Goal: Task Accomplishment & Management: Complete application form

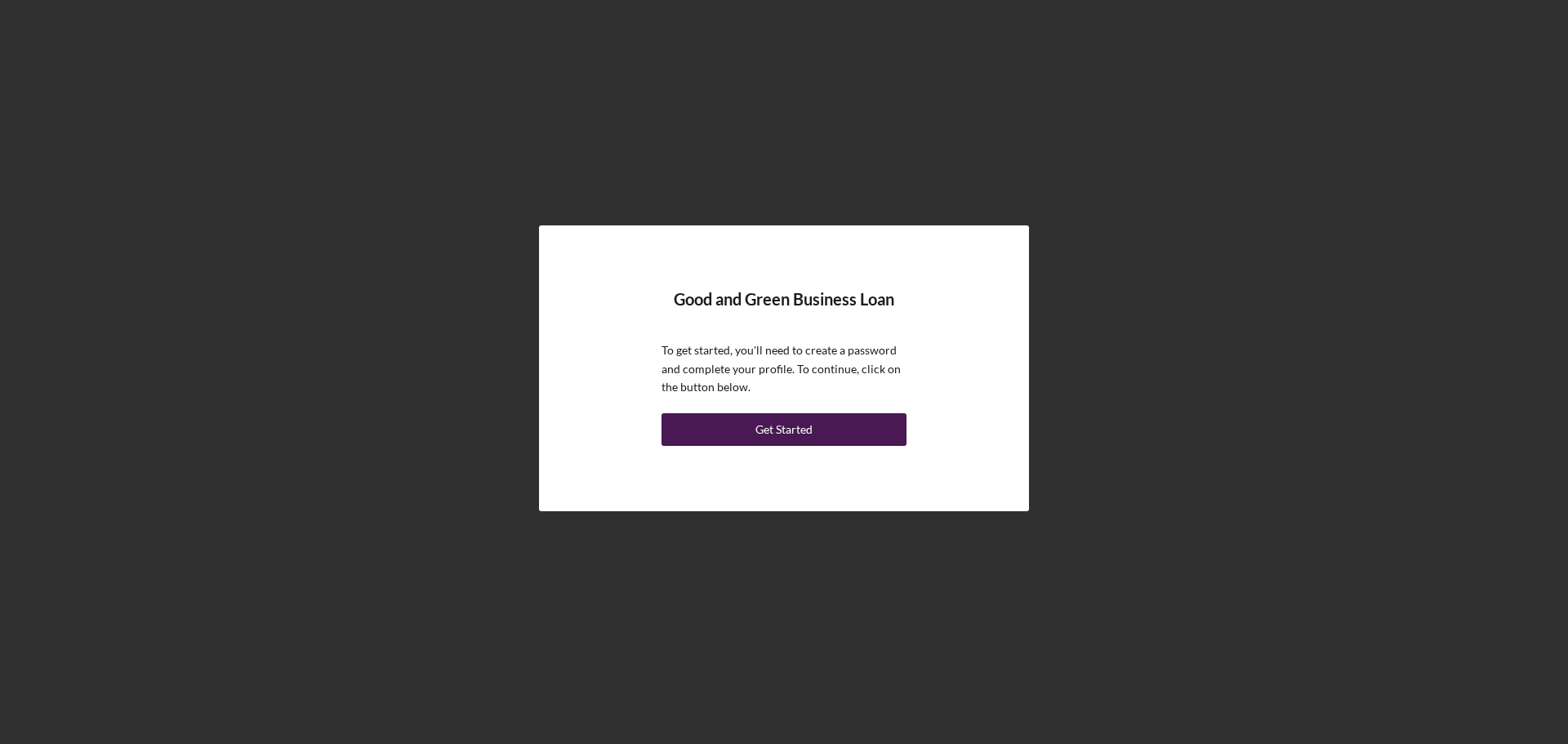
click at [771, 419] on div "Get Started" at bounding box center [784, 429] width 58 height 33
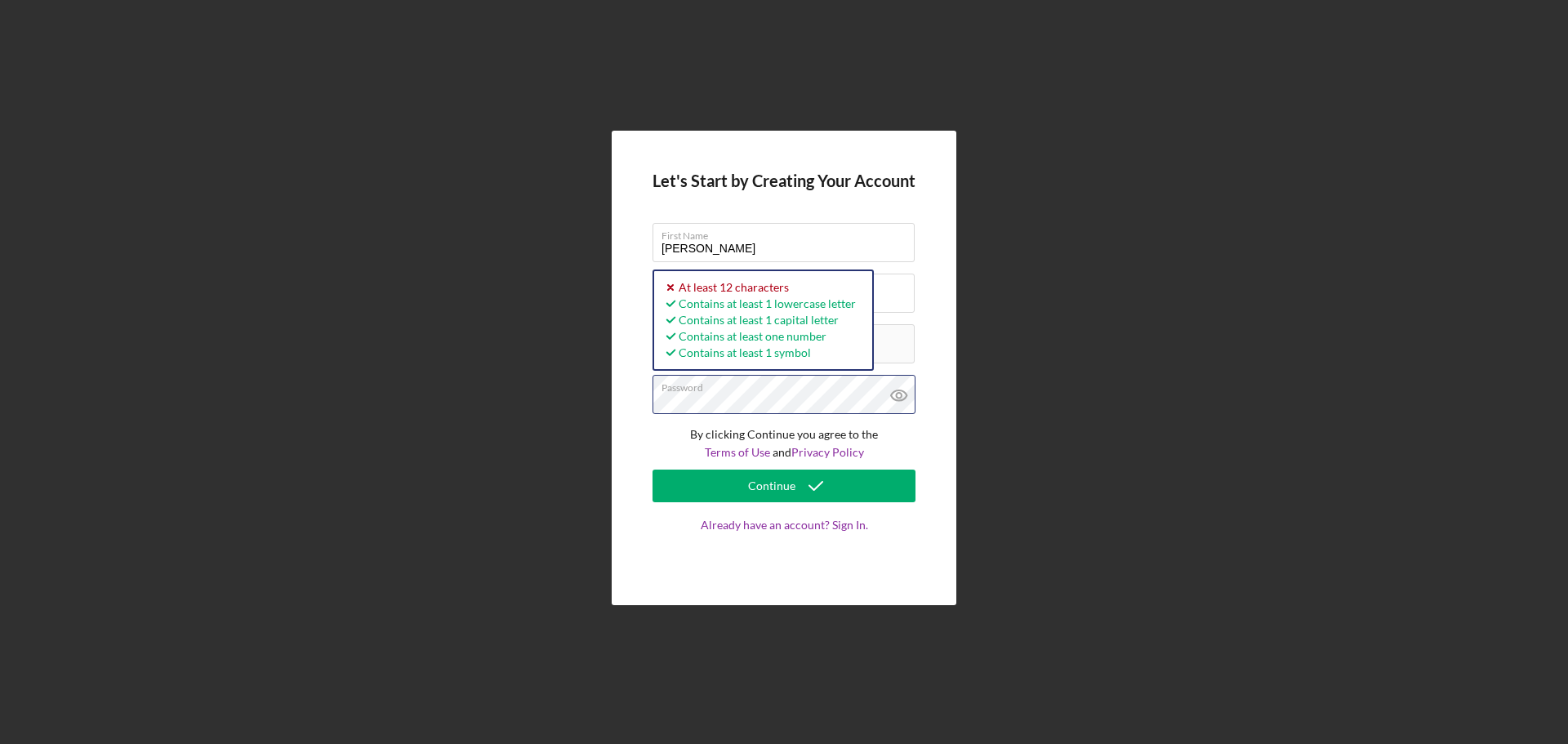
click at [653, 469] on button "Continue" at bounding box center [784, 485] width 263 height 33
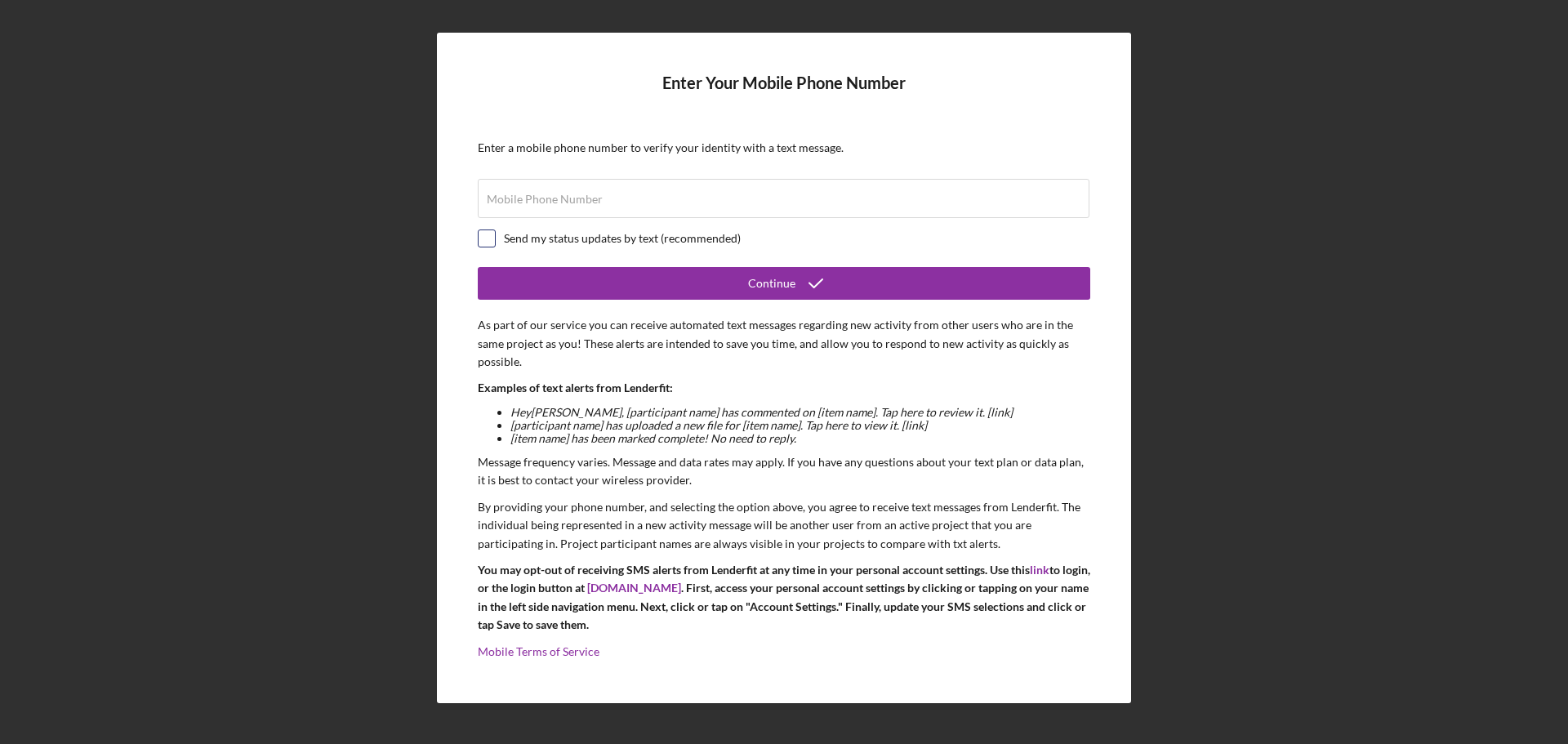
drag, startPoint x: 492, startPoint y: 231, endPoint x: 526, endPoint y: 205, distance: 42.8
click at [492, 232] on input "checkbox" at bounding box center [486, 238] width 16 height 16
checkbox input "true"
click at [531, 202] on label "Mobile Phone Number" at bounding box center [544, 198] width 116 height 13
click at [531, 202] on input "Mobile Phone Number" at bounding box center [783, 198] width 611 height 40
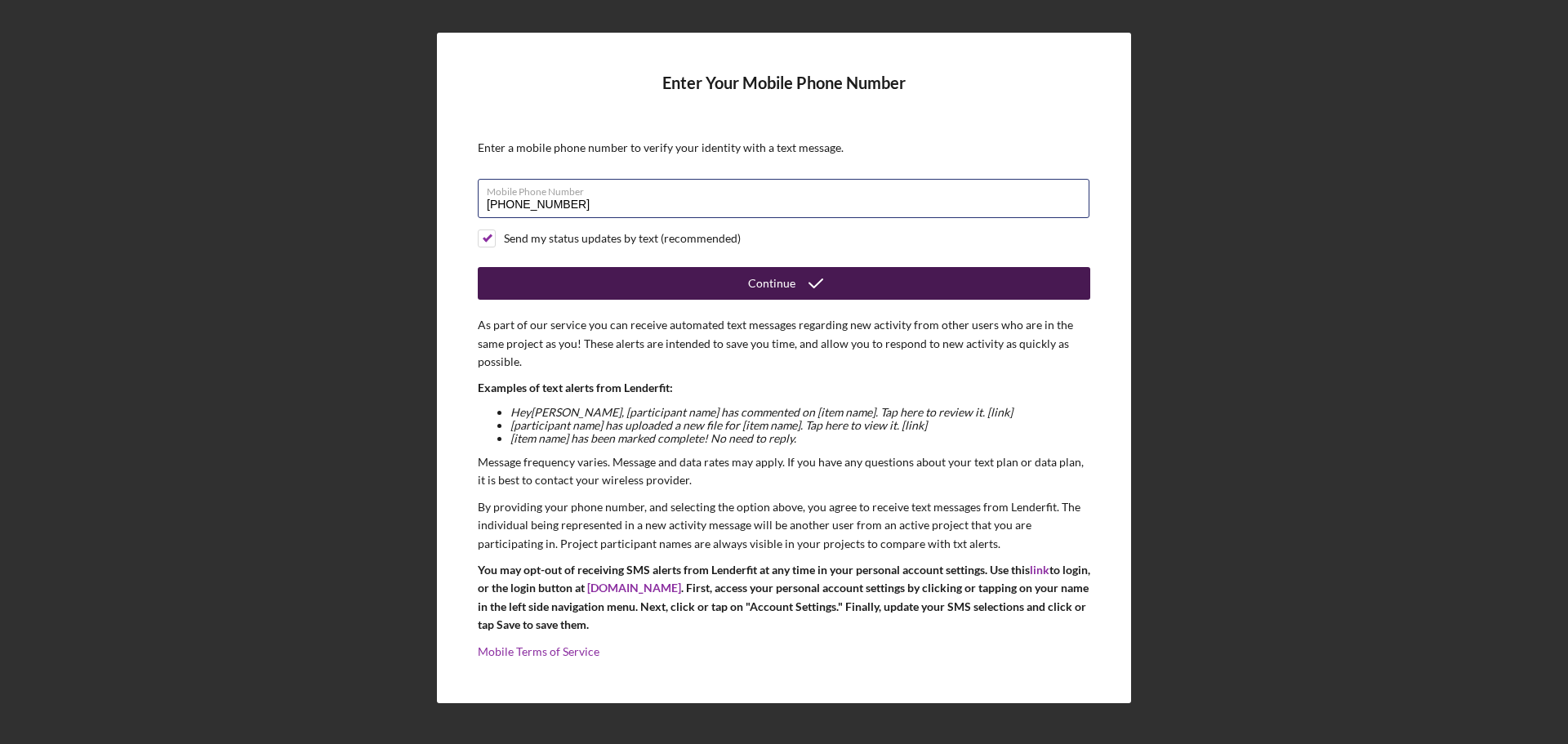
type input "[PHONE_NUMBER]"
click at [658, 292] on button "Continue" at bounding box center [783, 283] width 612 height 33
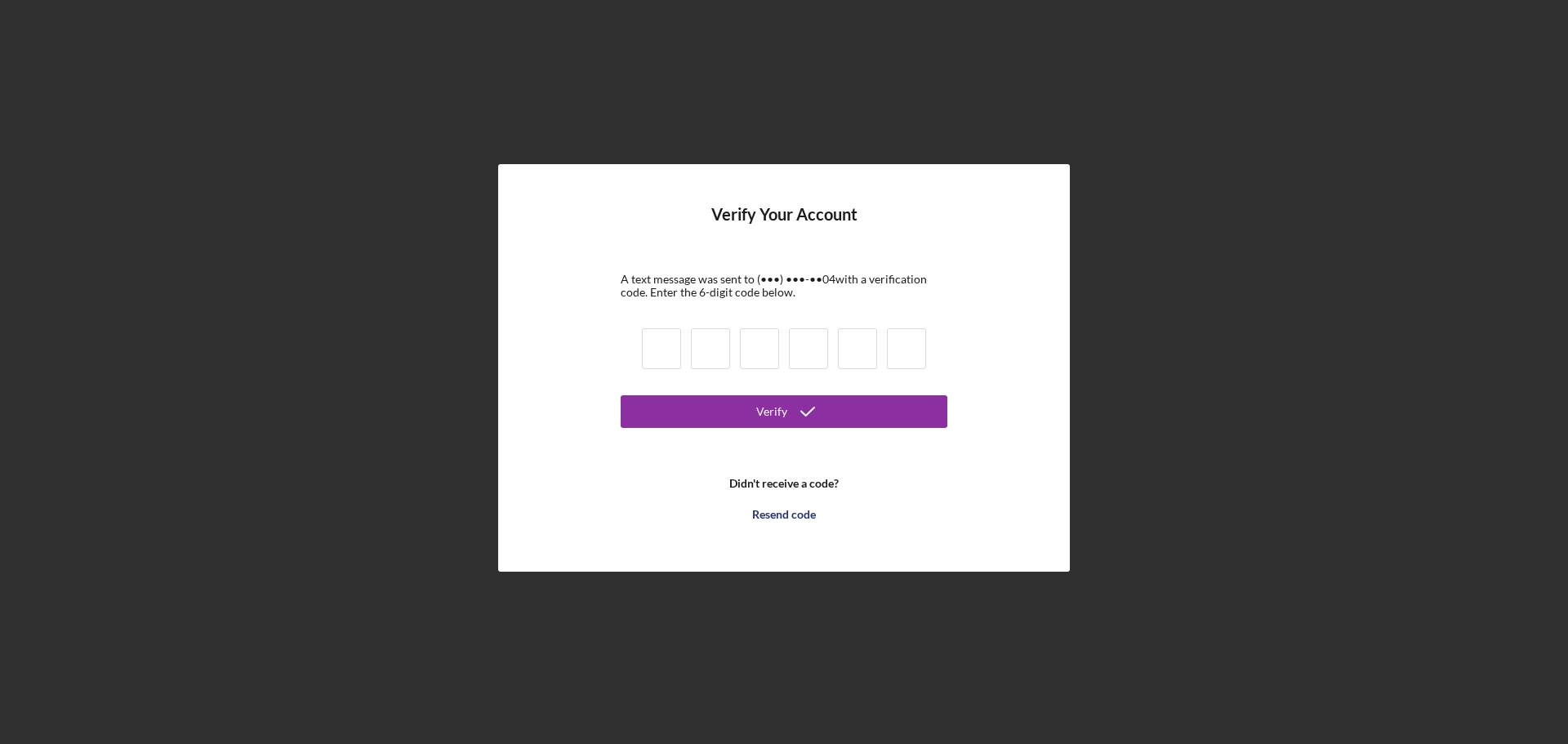
click at [662, 358] on input at bounding box center [662, 348] width 40 height 41
type input "2"
type input "6"
type input "9"
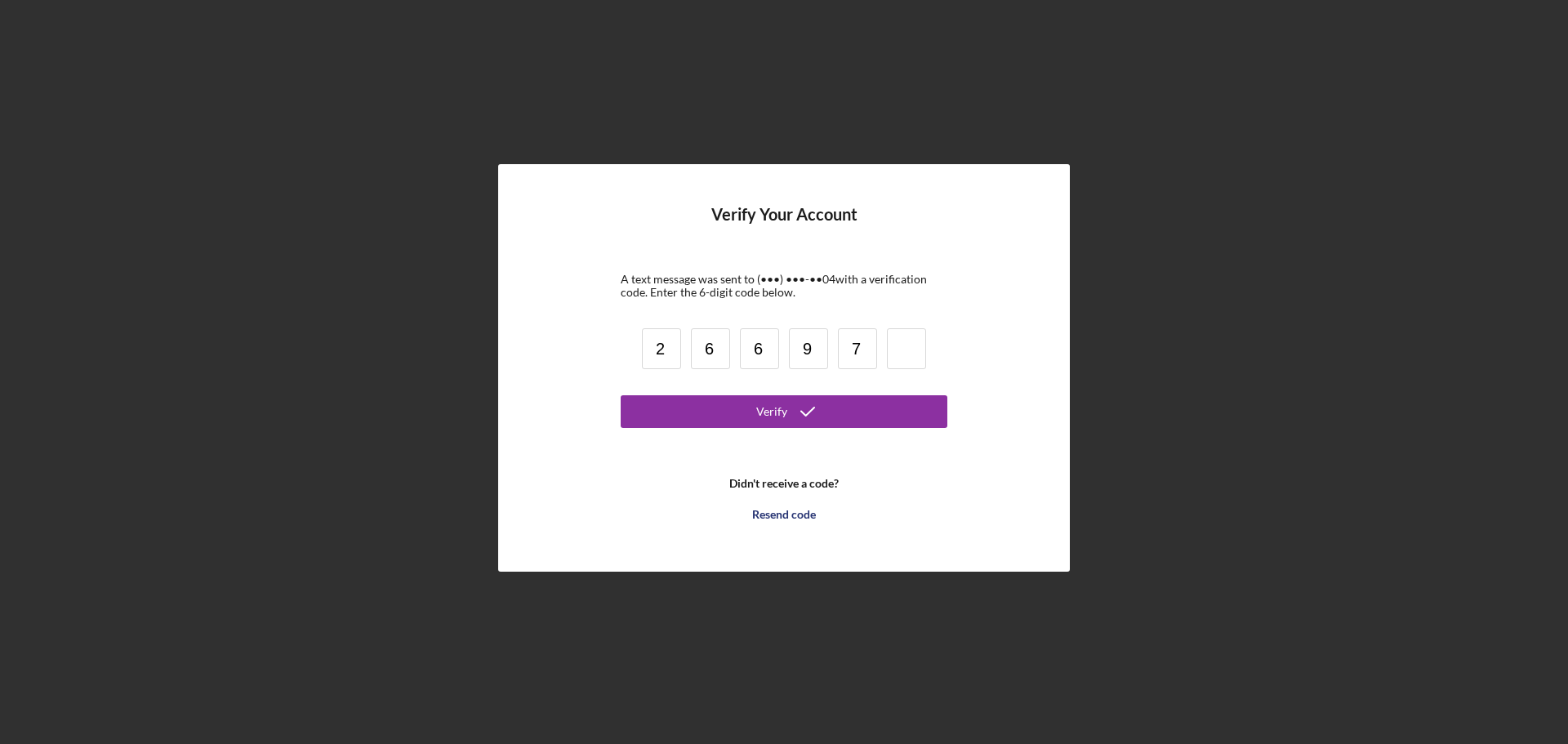
type input "7"
type input "9"
click at [739, 413] on button "Verify" at bounding box center [783, 411] width 327 height 33
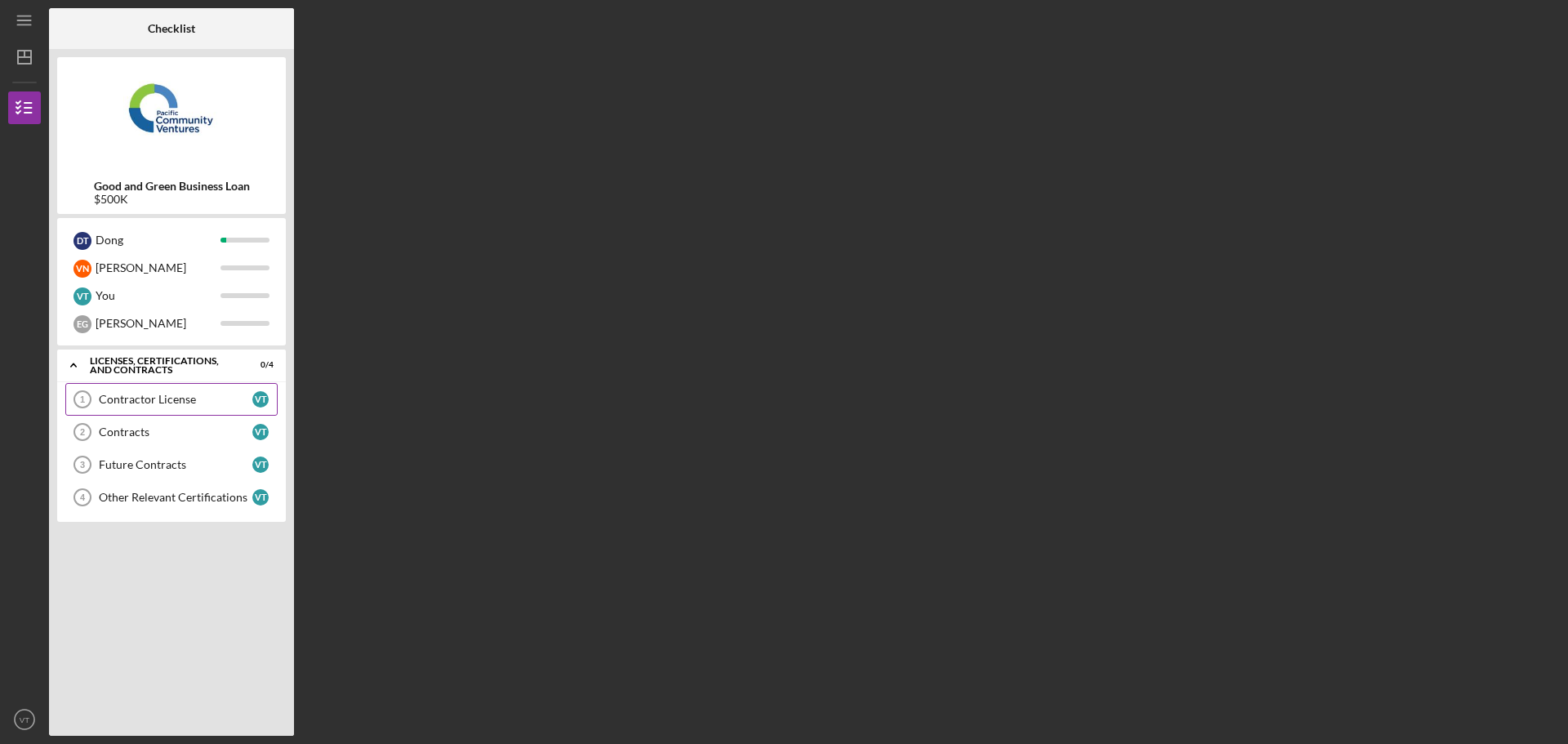
click at [158, 407] on link "Contractor License 1 Contractor License V T" at bounding box center [172, 399] width 212 height 33
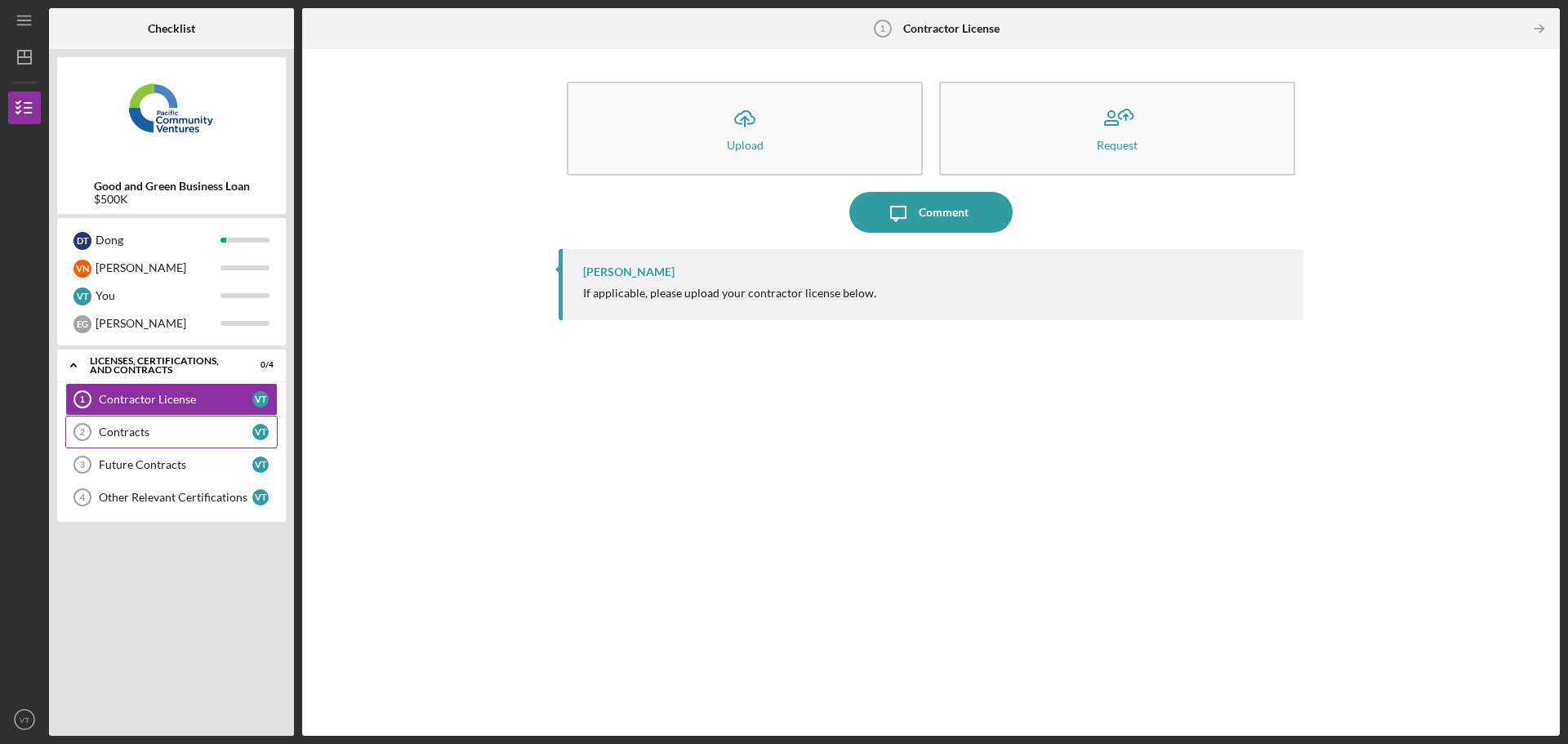
click at [209, 438] on div "Contracts" at bounding box center [176, 432] width 154 height 13
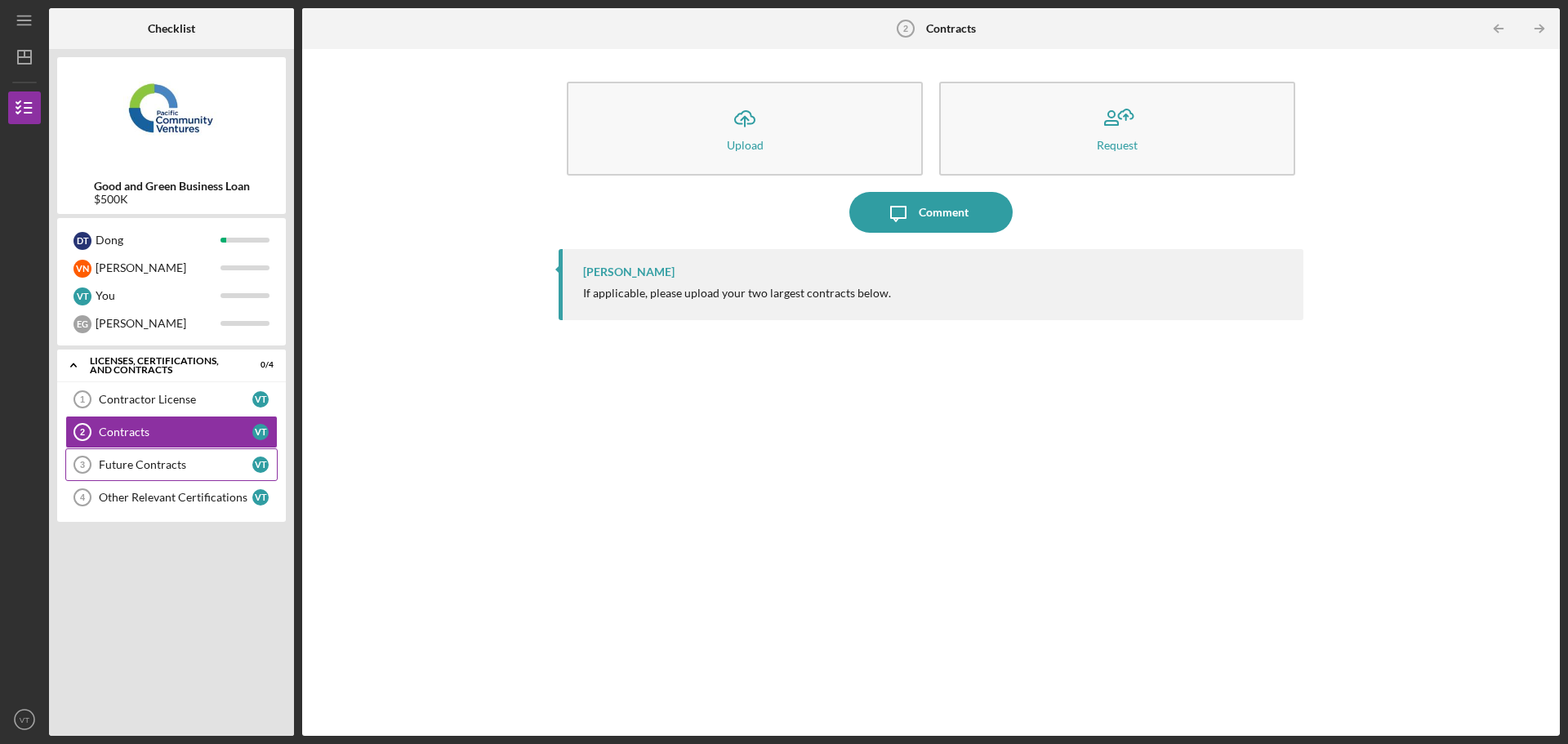
click at [171, 462] on div "Future Contracts" at bounding box center [176, 464] width 154 height 13
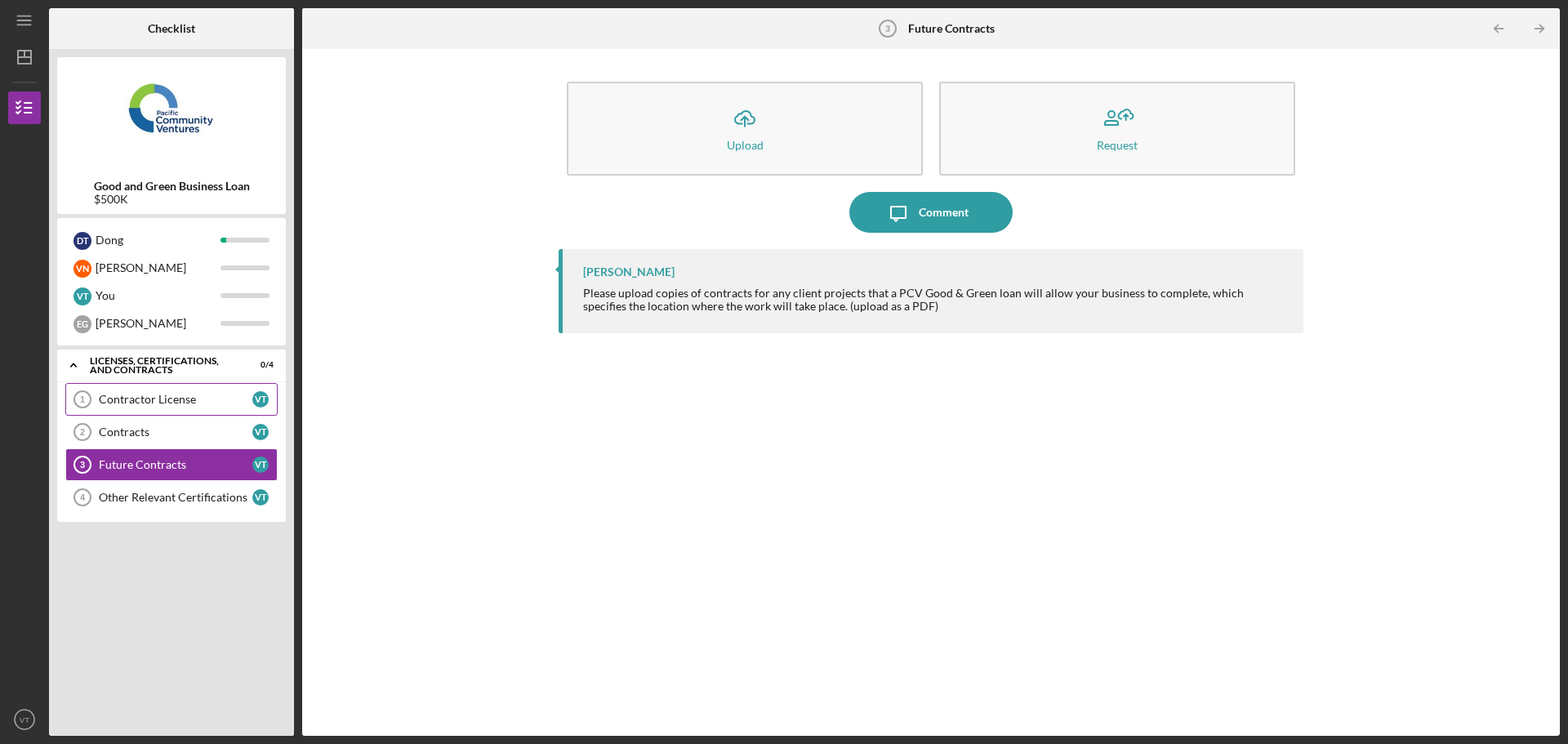
click at [193, 397] on div "Contractor License" at bounding box center [176, 399] width 154 height 13
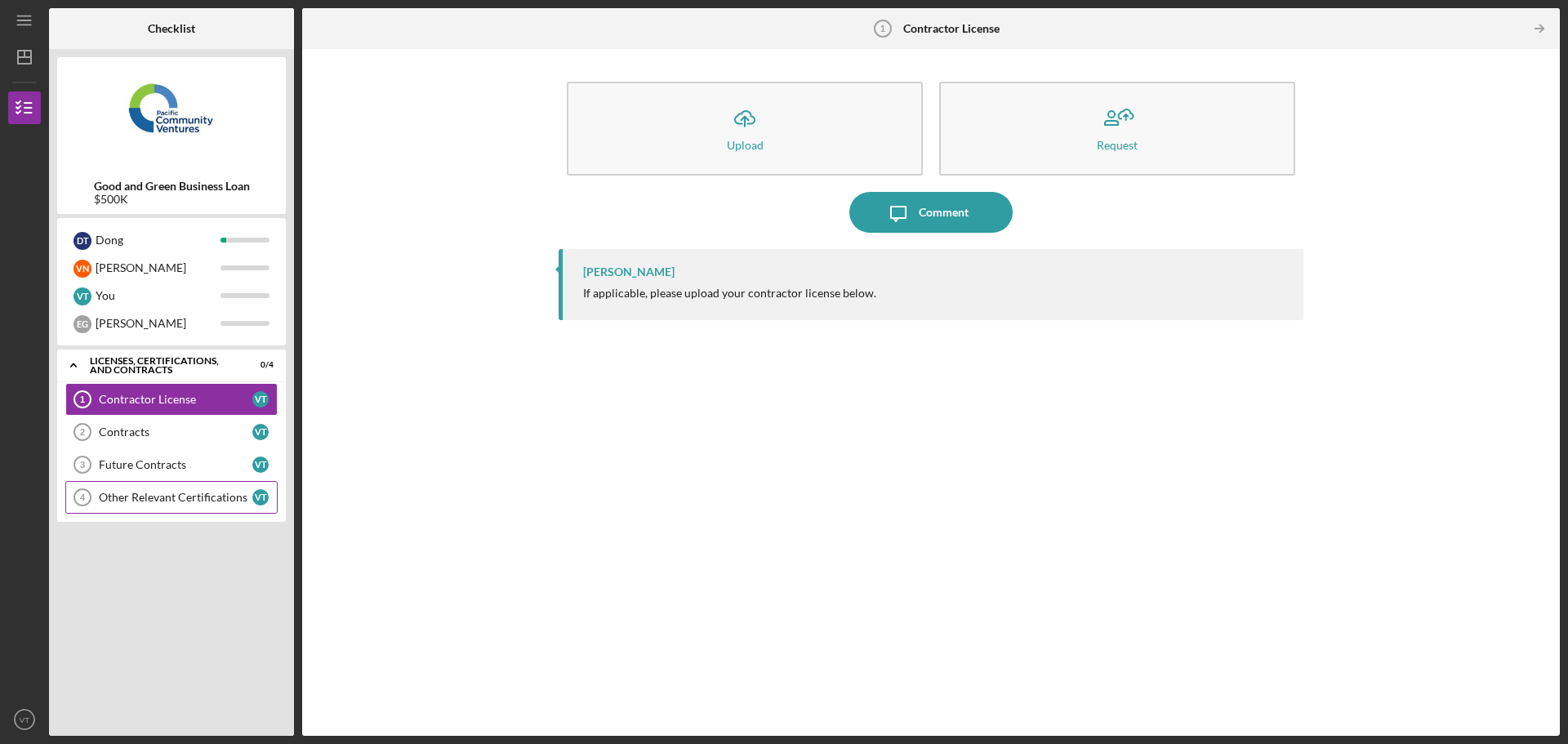
click at [183, 500] on div "Other Relevant Certifications" at bounding box center [176, 497] width 154 height 13
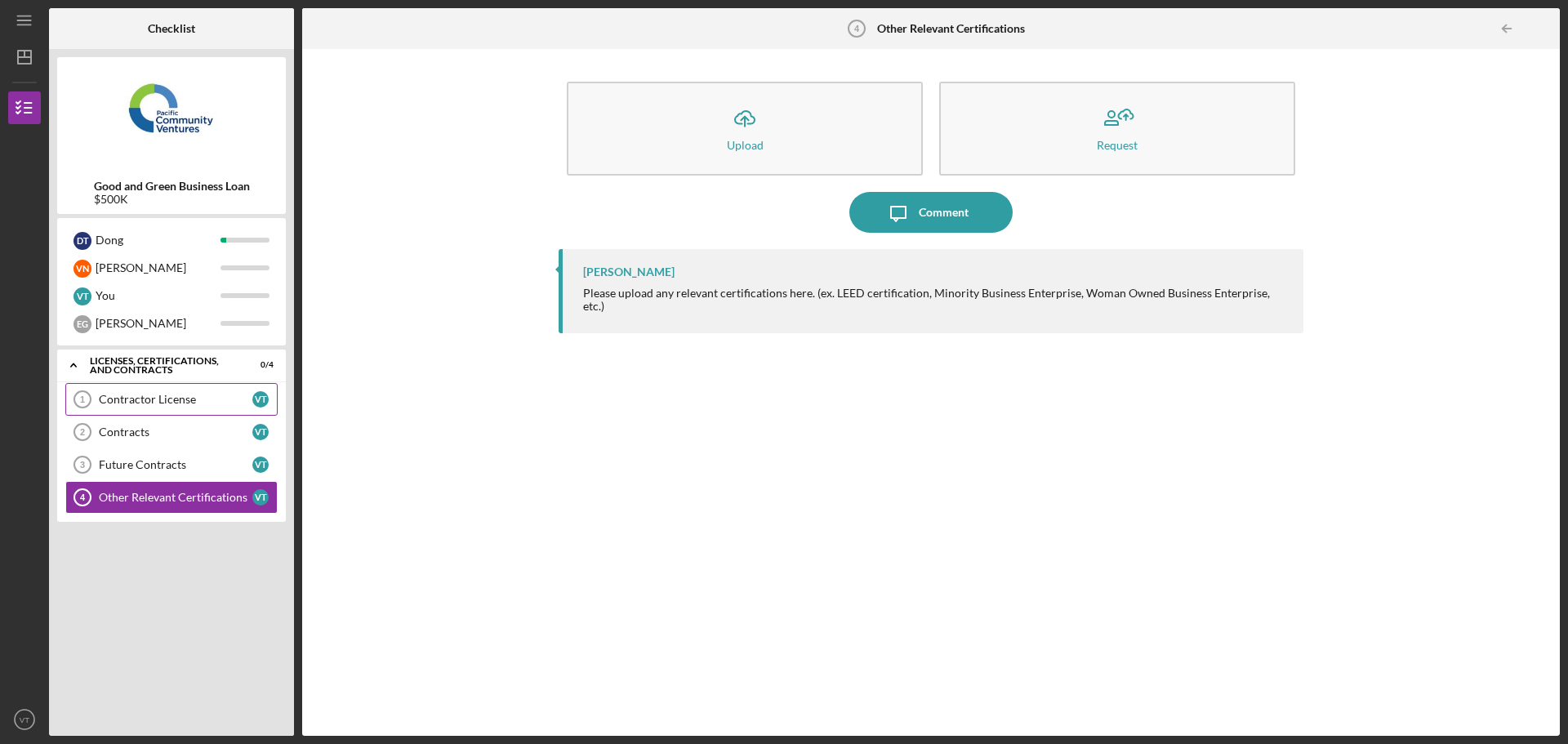
click at [182, 408] on link "Contractor License 1 Contractor License V T" at bounding box center [172, 399] width 212 height 33
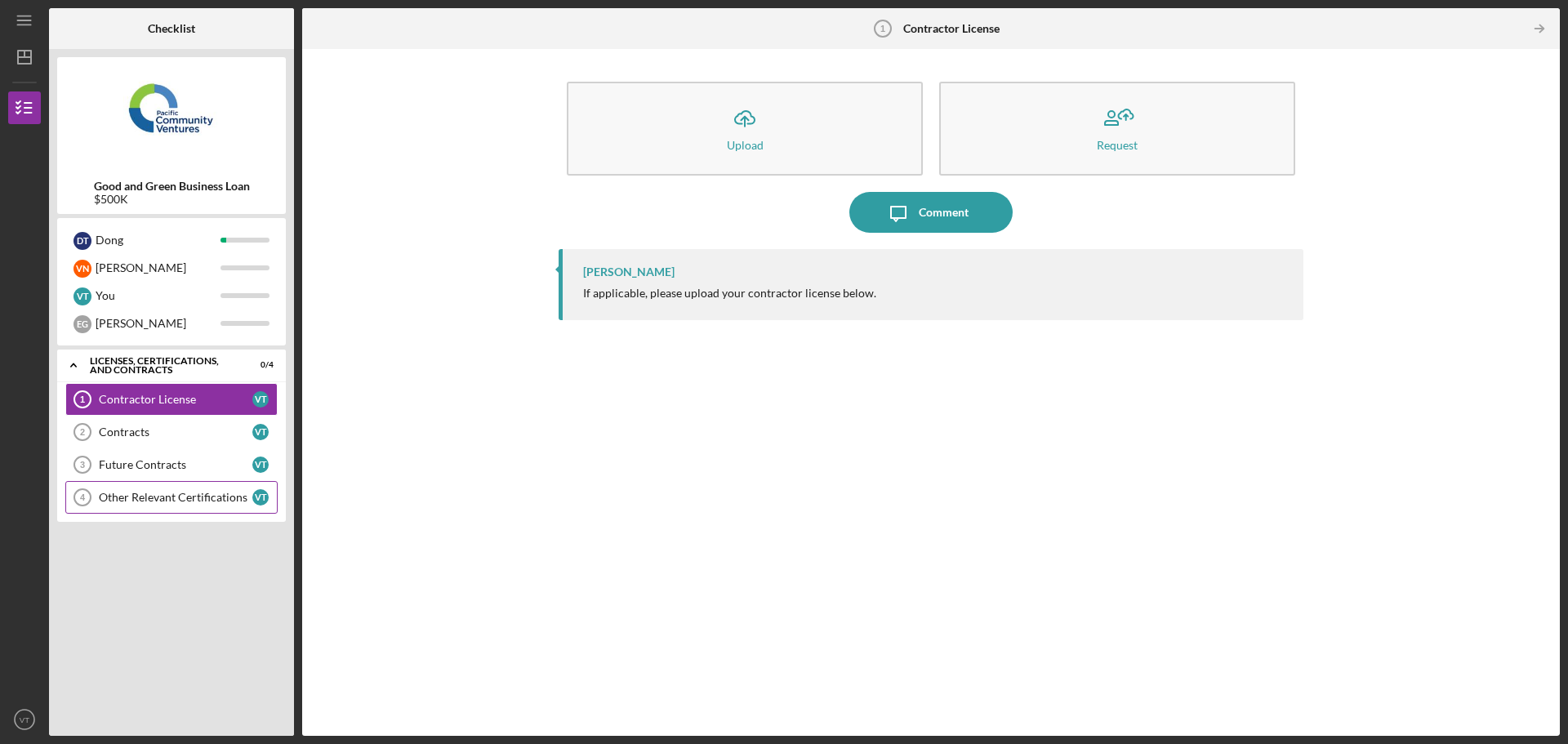
click at [195, 496] on div "Other Relevant Certifications" at bounding box center [176, 497] width 154 height 13
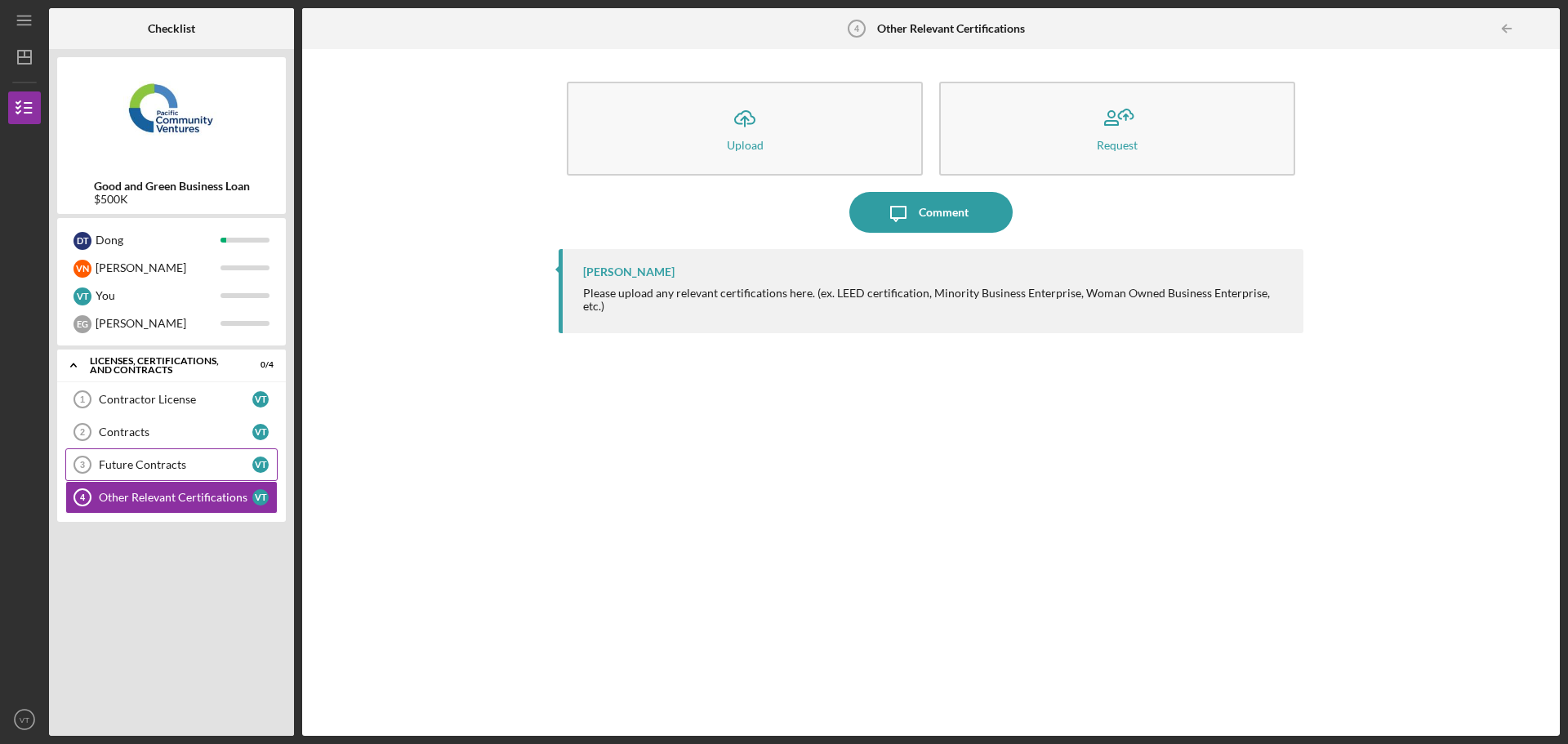
click at [198, 465] on div "Future Contracts" at bounding box center [176, 464] width 154 height 13
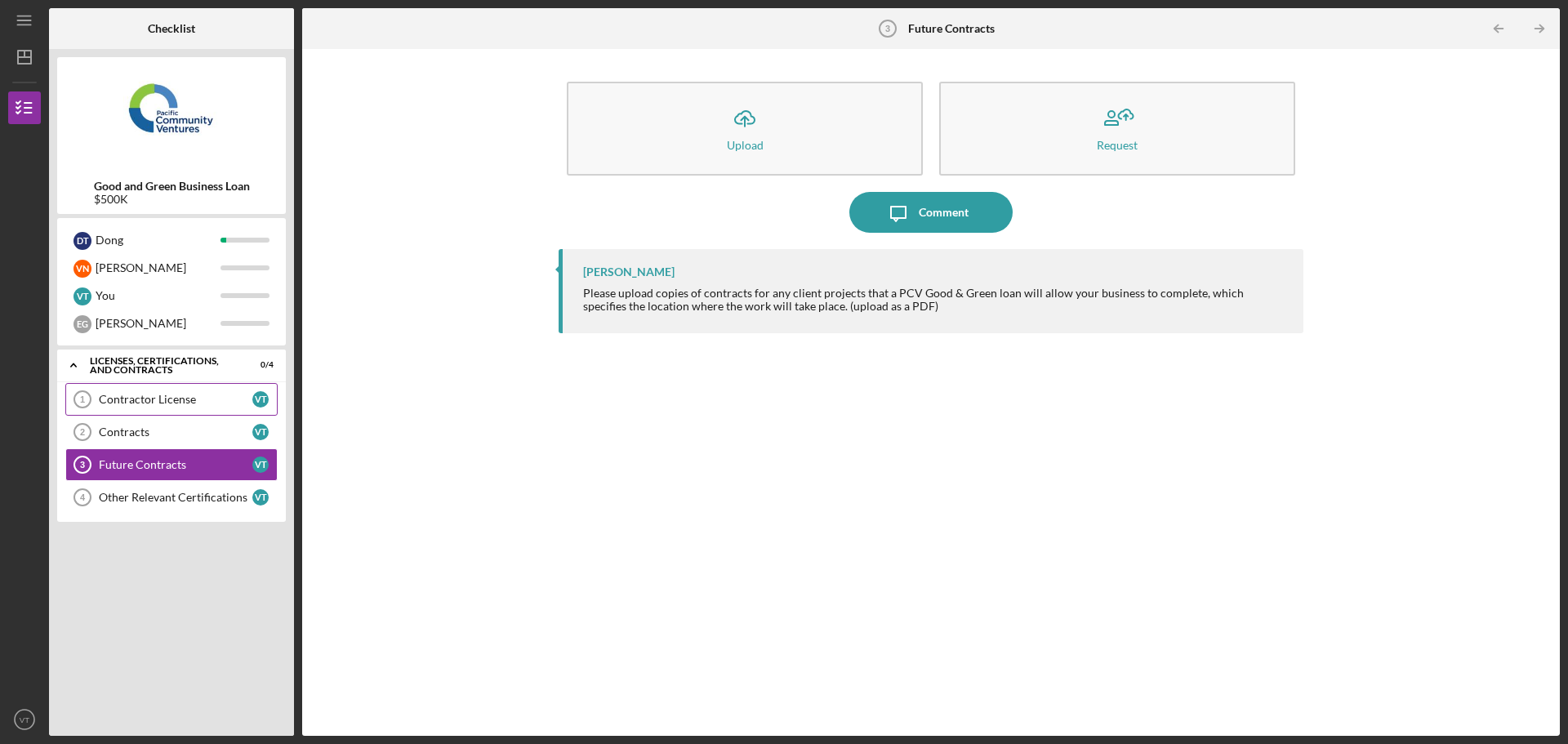
click at [186, 413] on link "Contractor License 1 Contractor License V T" at bounding box center [172, 399] width 212 height 33
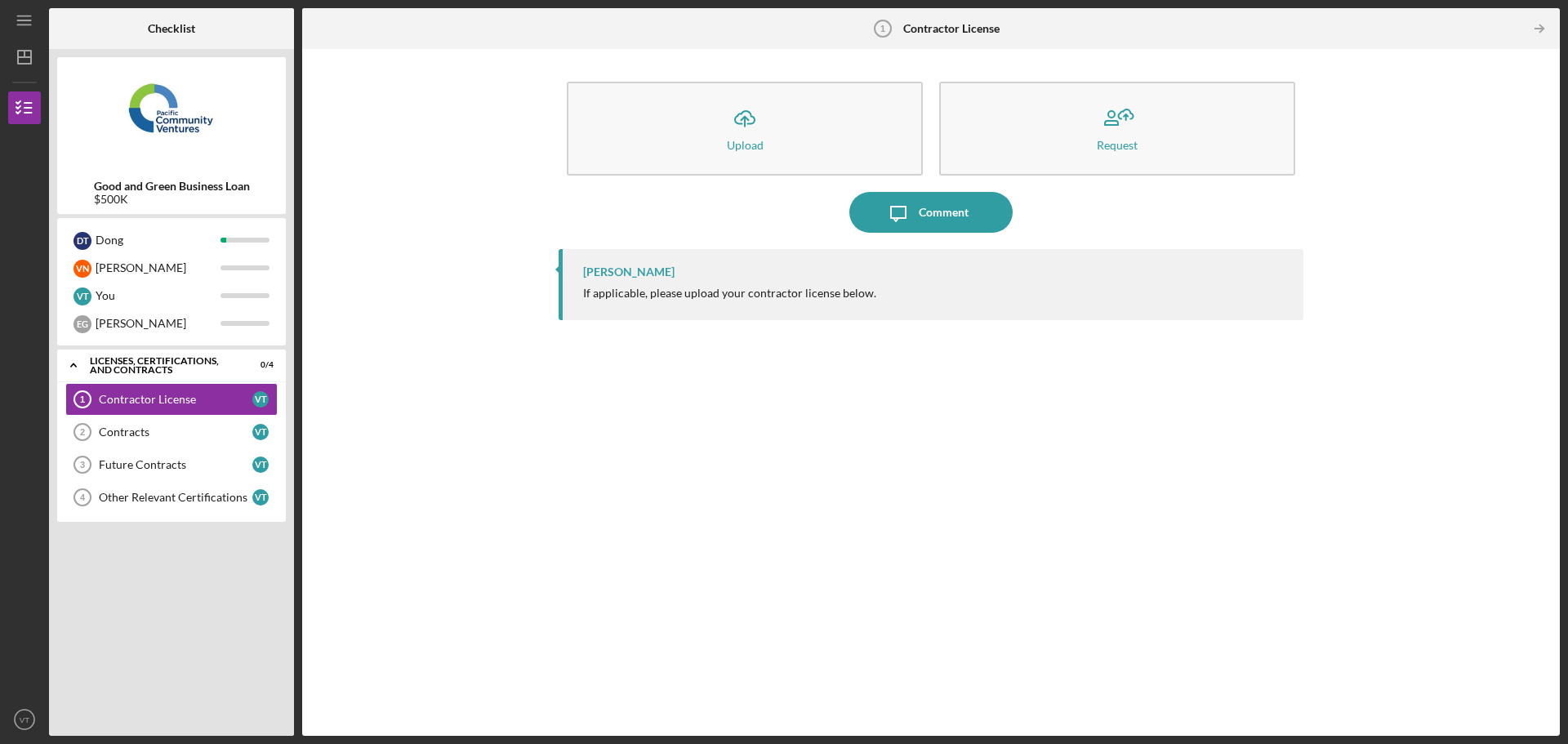
click at [684, 493] on div "[PERSON_NAME] If applicable, please upload your contractor license below." at bounding box center [931, 480] width 745 height 462
